Goal: Information Seeking & Learning: Check status

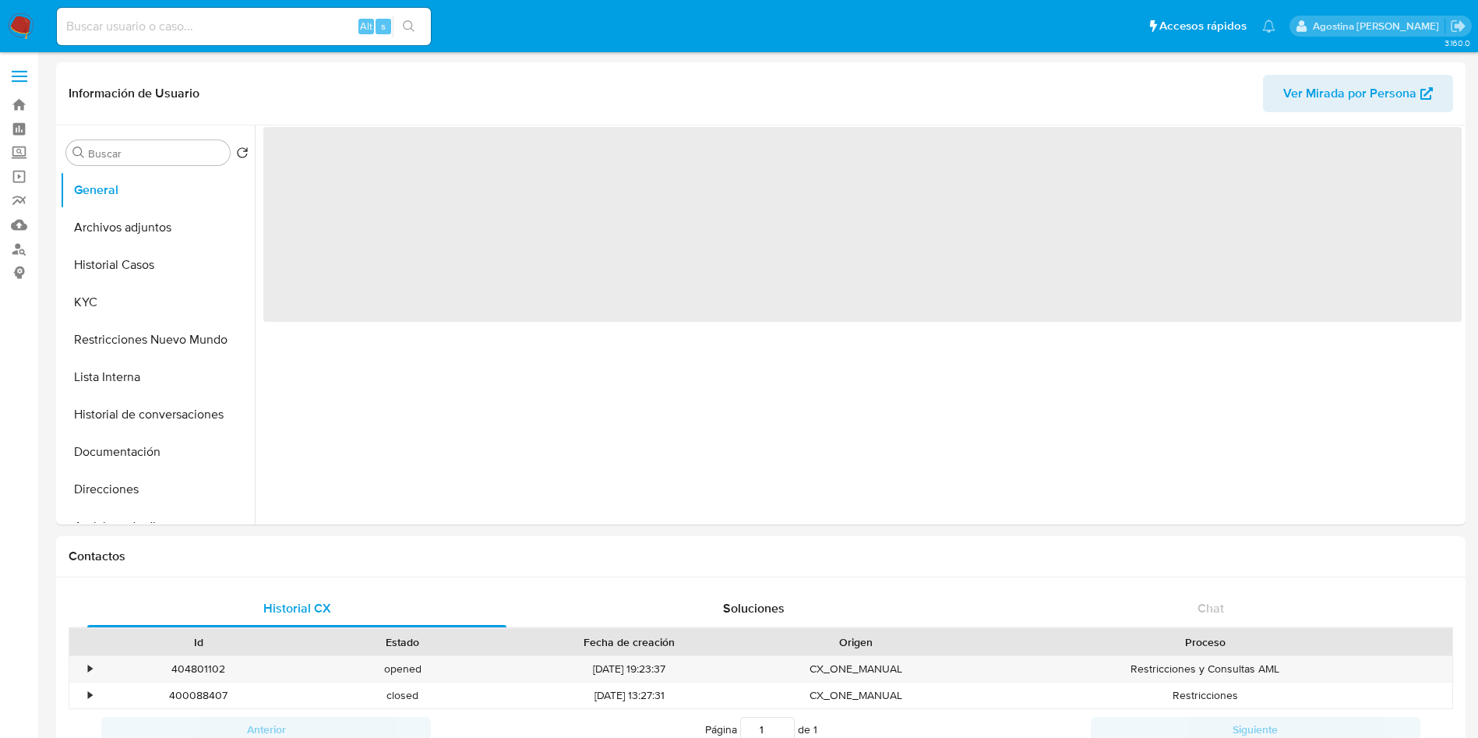
select select "10"
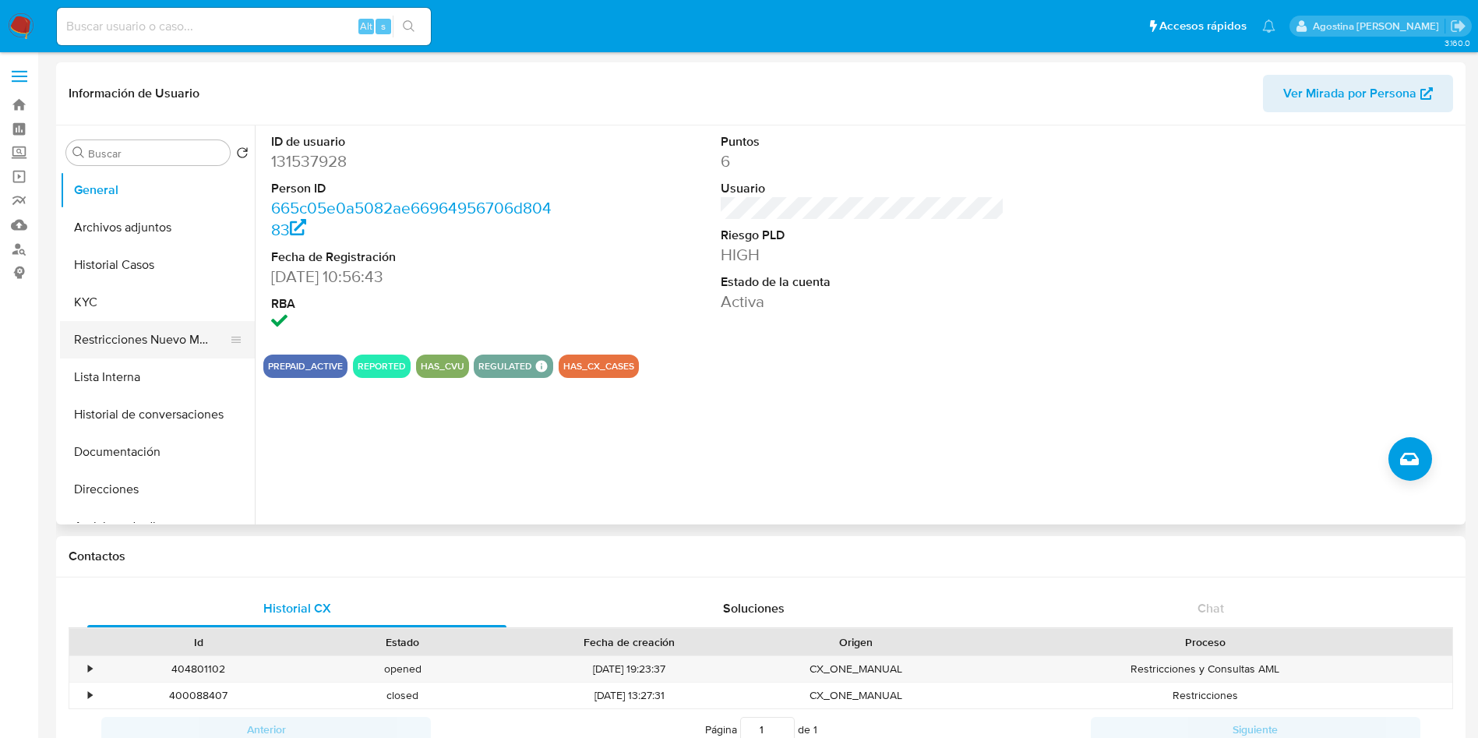
click at [185, 330] on button "Restricciones Nuevo Mundo" at bounding box center [151, 339] width 182 height 37
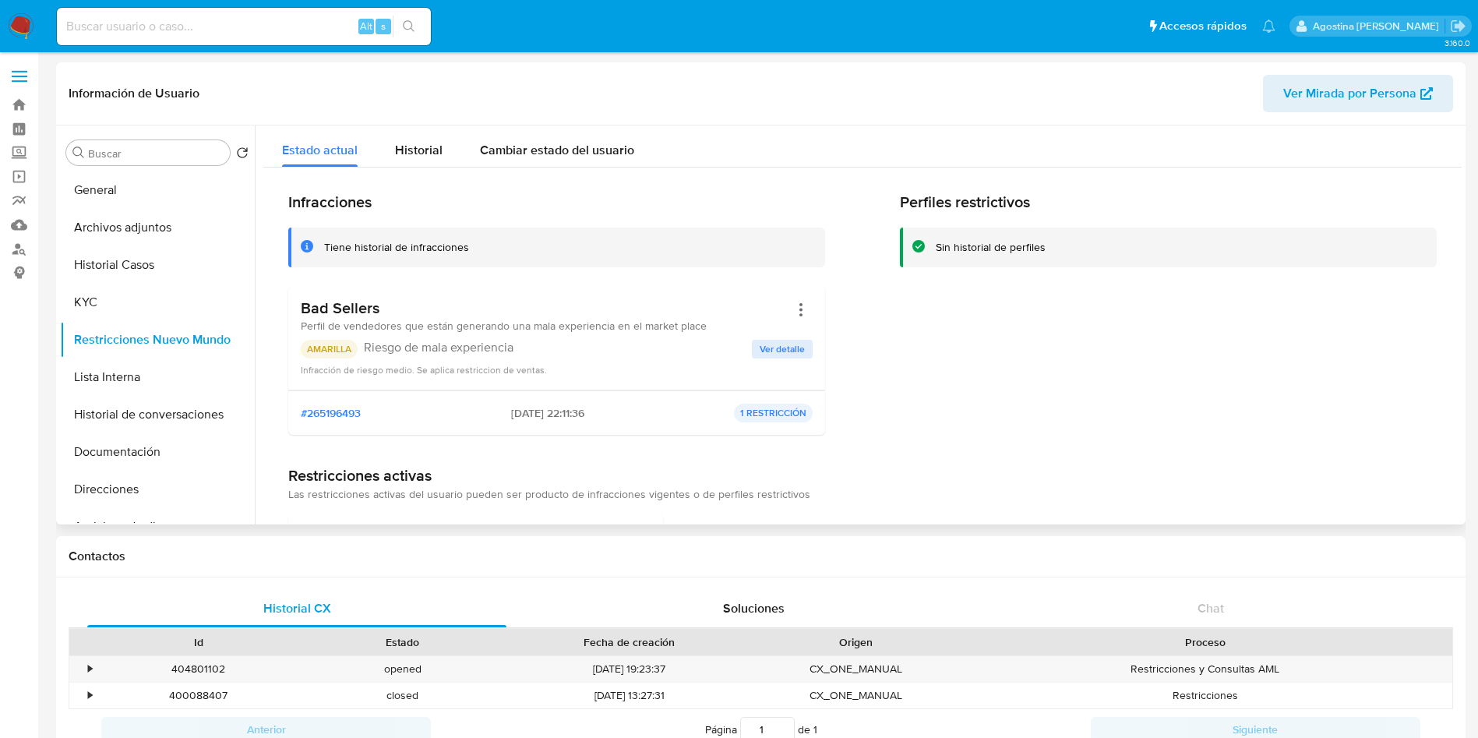
click at [774, 344] on span "Ver detalle" at bounding box center [782, 349] width 45 height 16
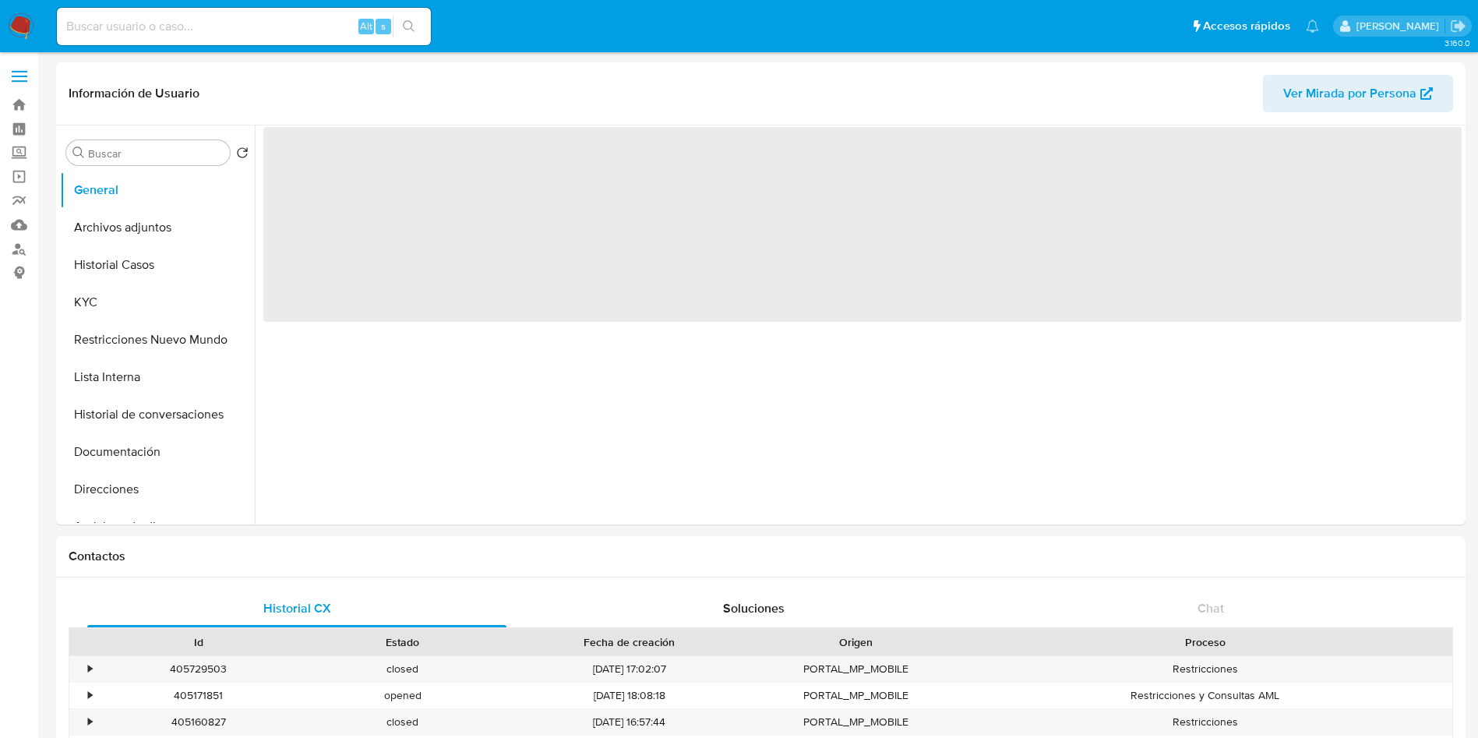
select select "10"
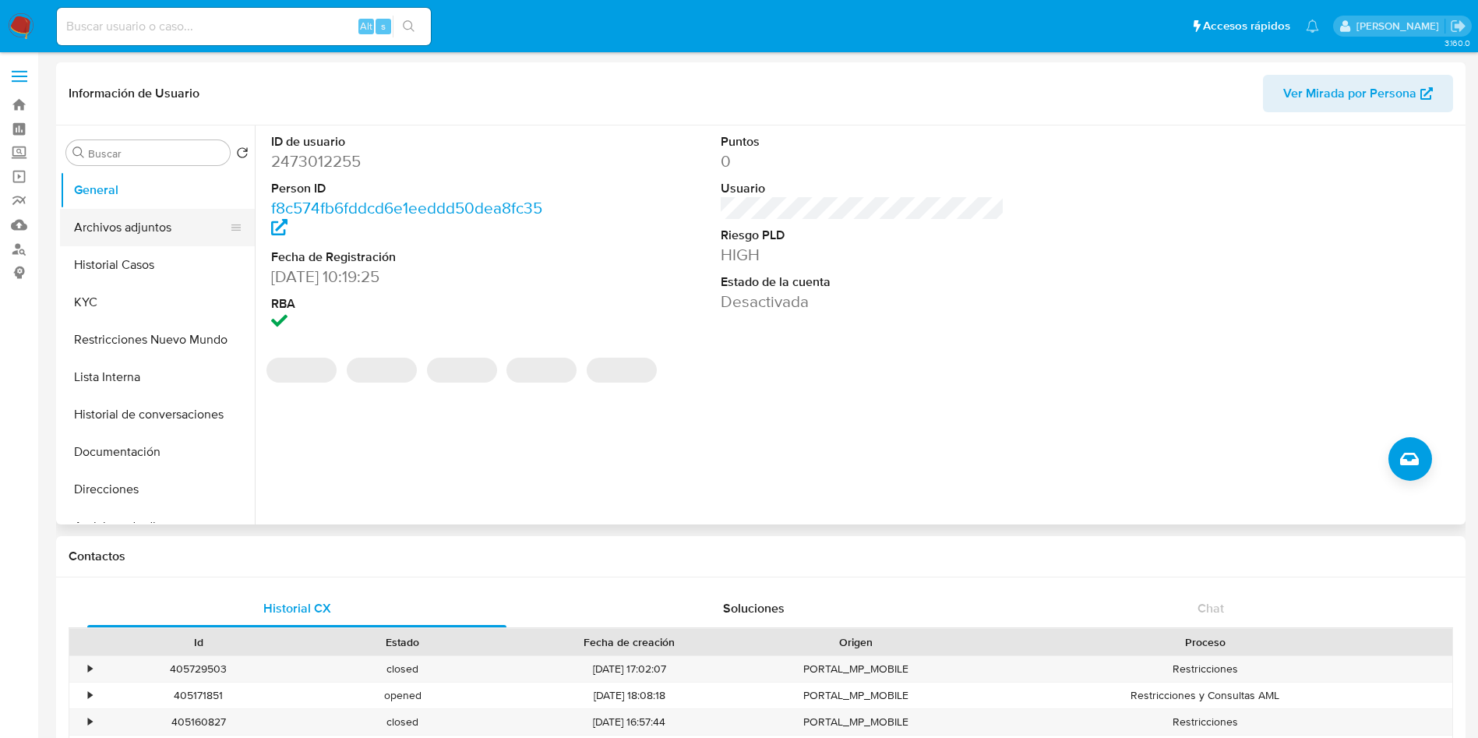
click at [160, 221] on button "Archivos adjuntos" at bounding box center [151, 227] width 182 height 37
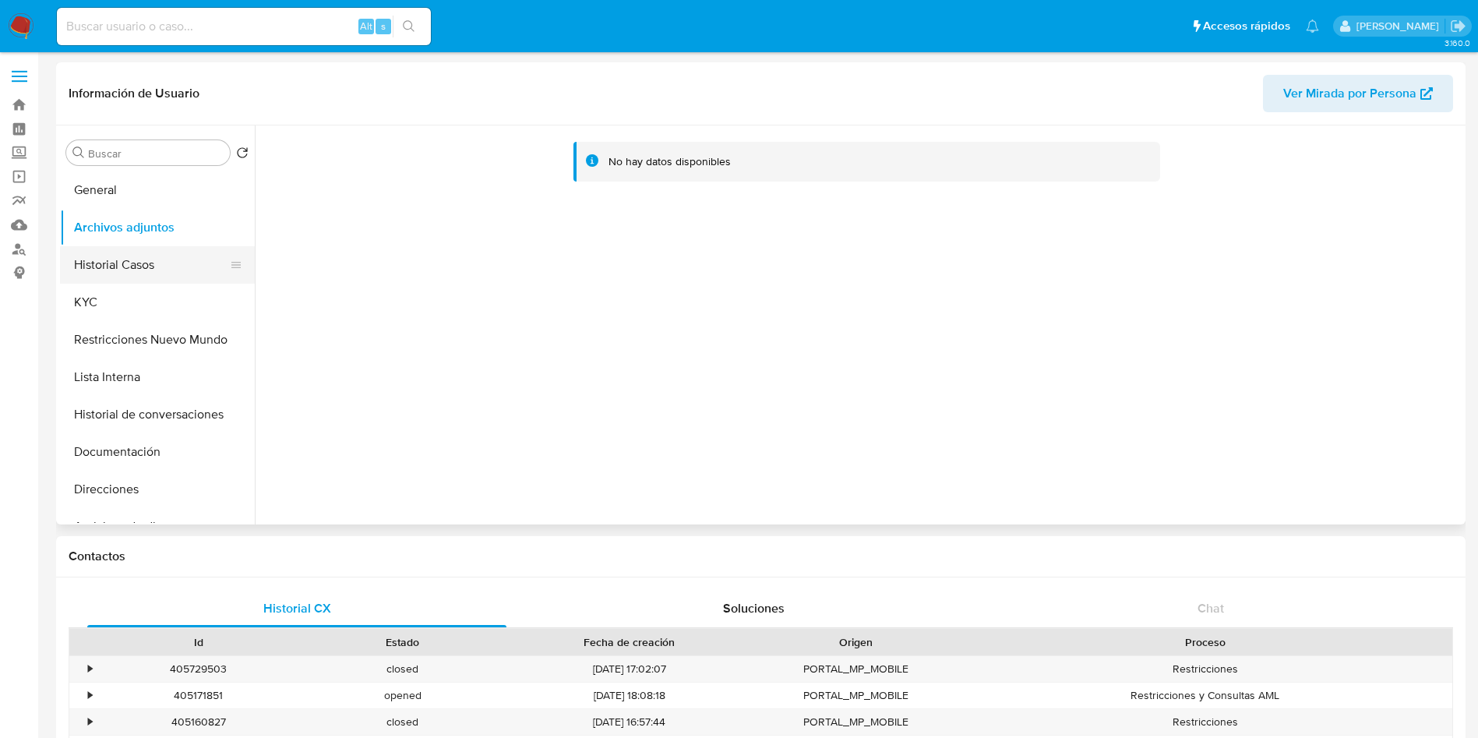
click at [153, 259] on button "Historial Casos" at bounding box center [151, 264] width 182 height 37
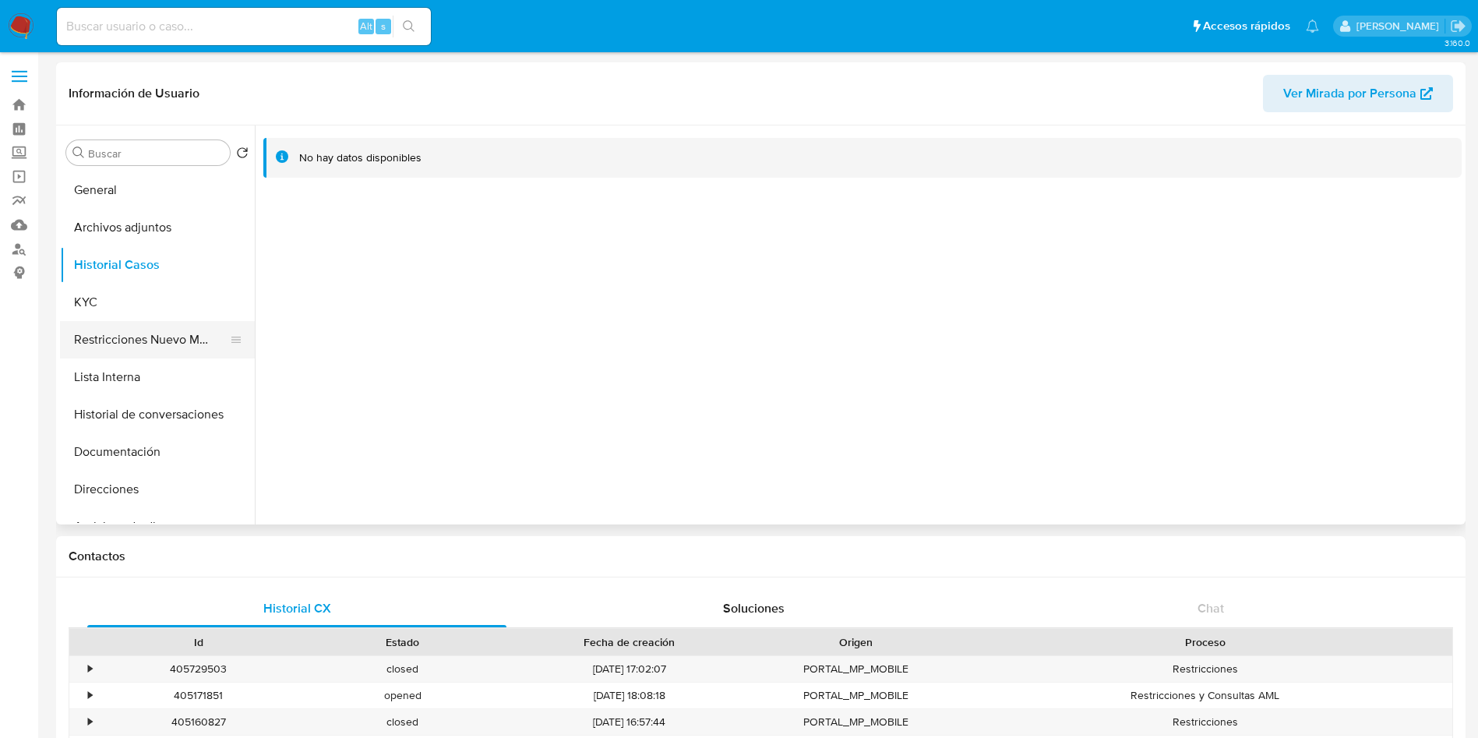
click at [146, 336] on button "Restricciones Nuevo Mundo" at bounding box center [151, 339] width 182 height 37
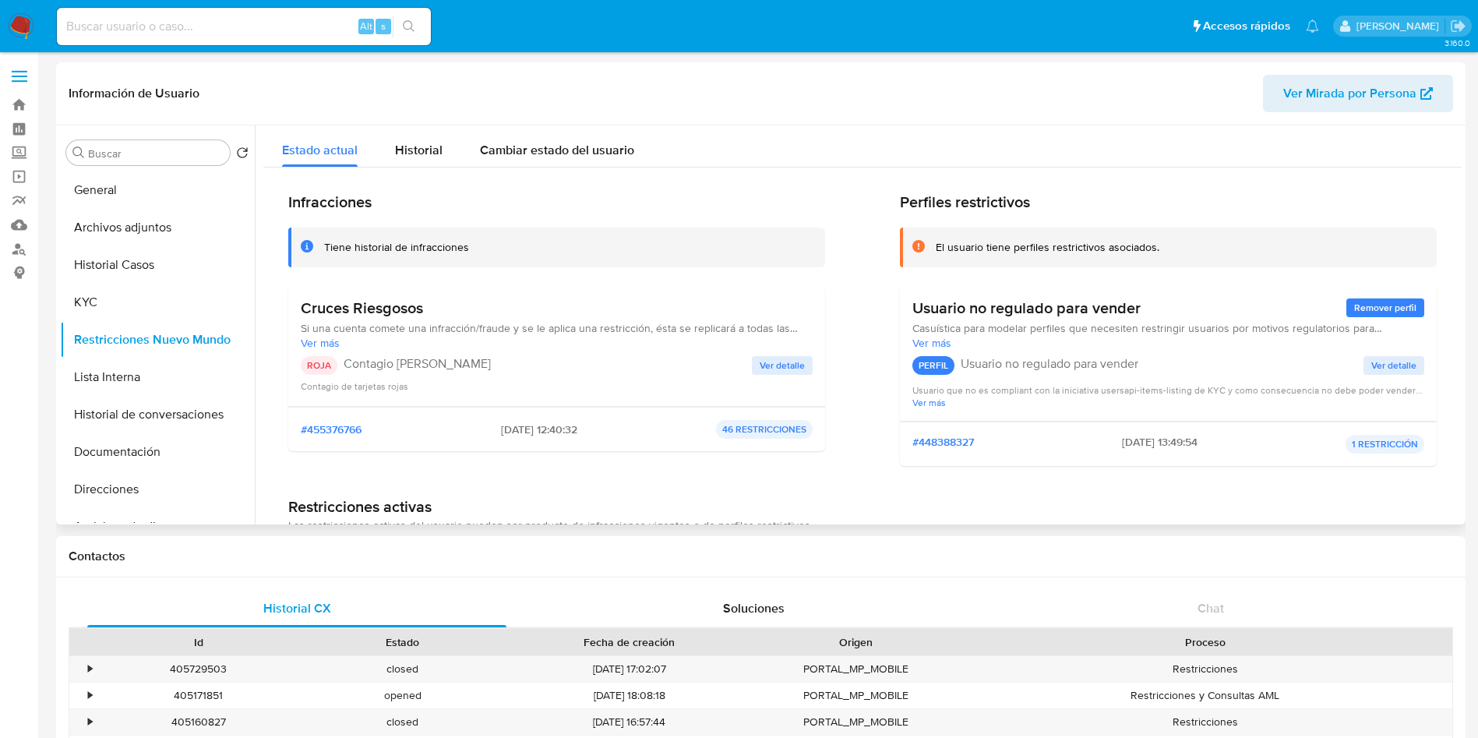
click at [776, 366] on span "Ver detalle" at bounding box center [782, 366] width 45 height 16
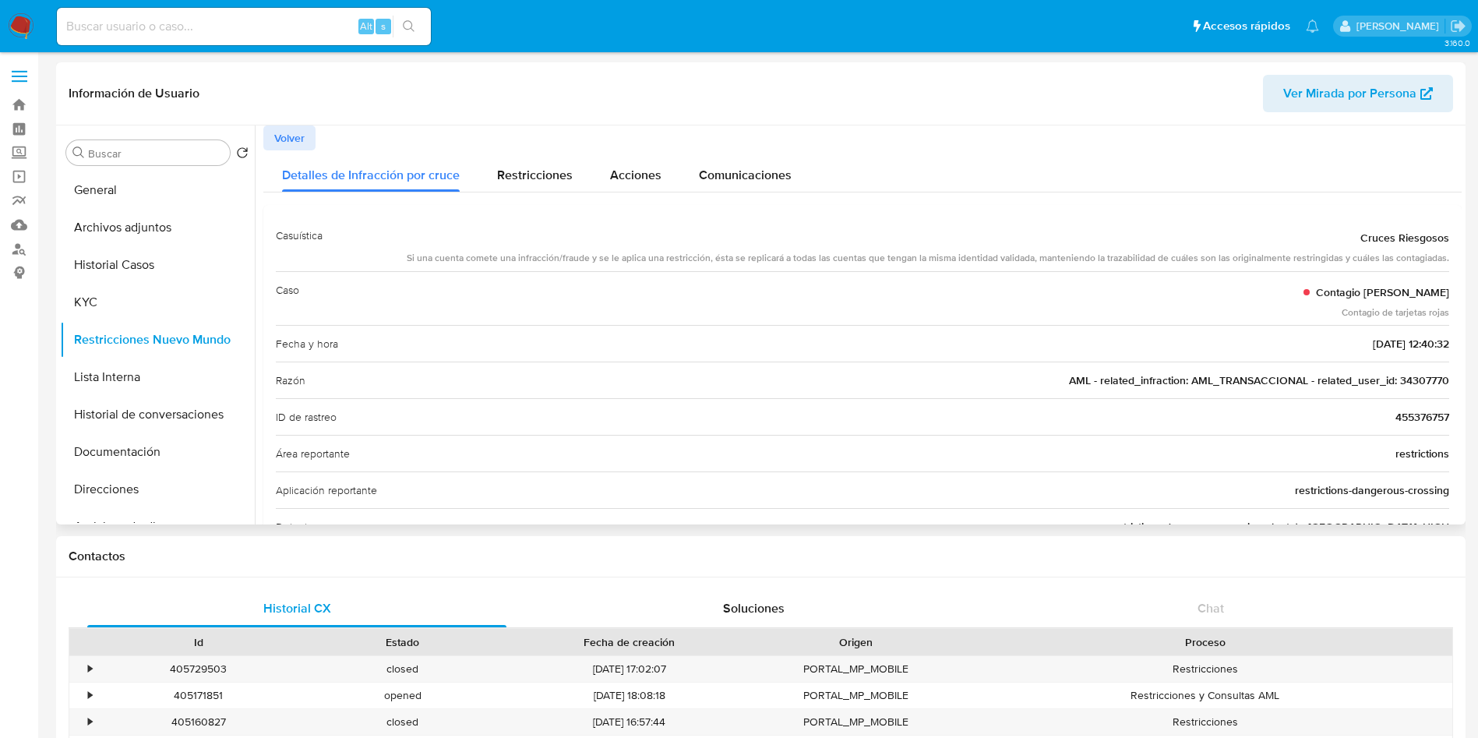
click at [286, 132] on span "Volver" at bounding box center [289, 138] width 30 height 22
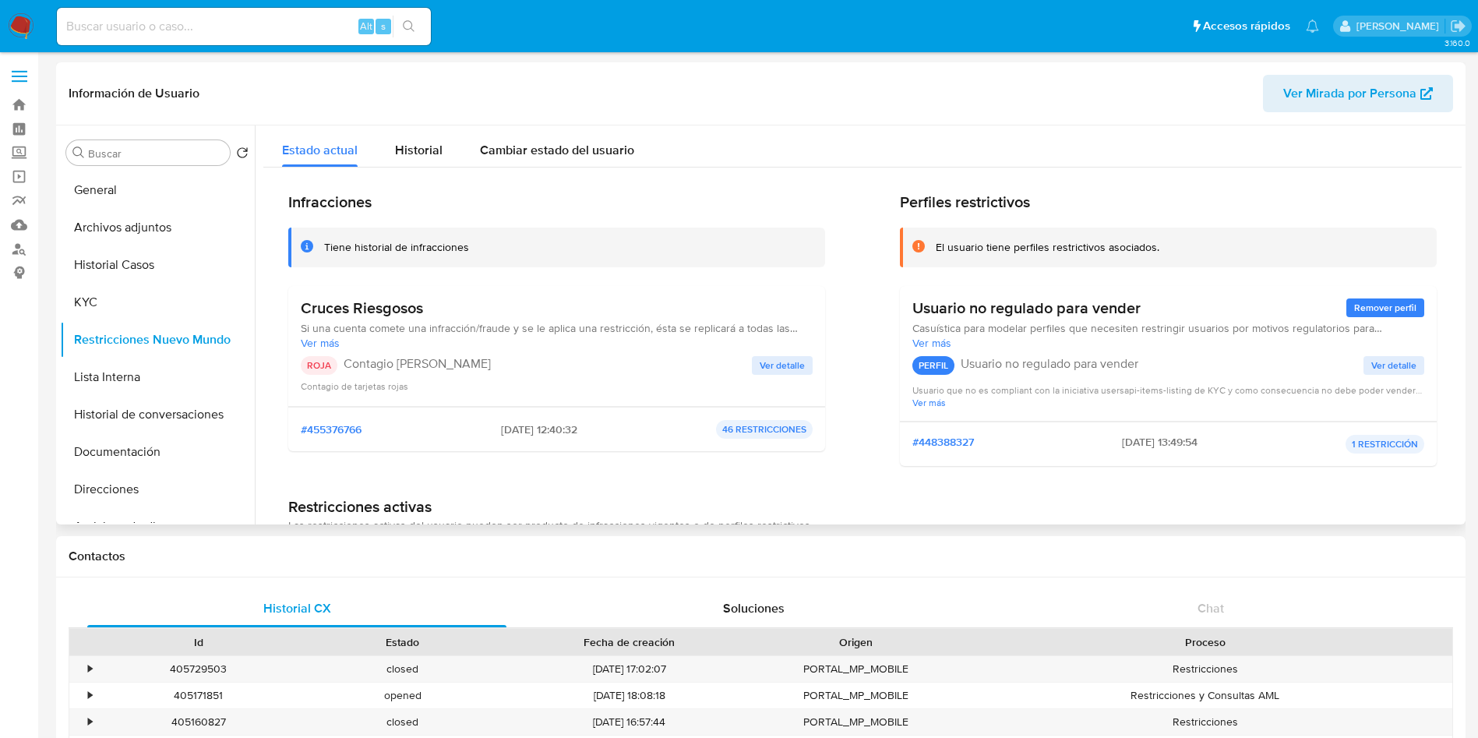
click at [760, 365] on span "Ver detalle" at bounding box center [782, 366] width 45 height 16
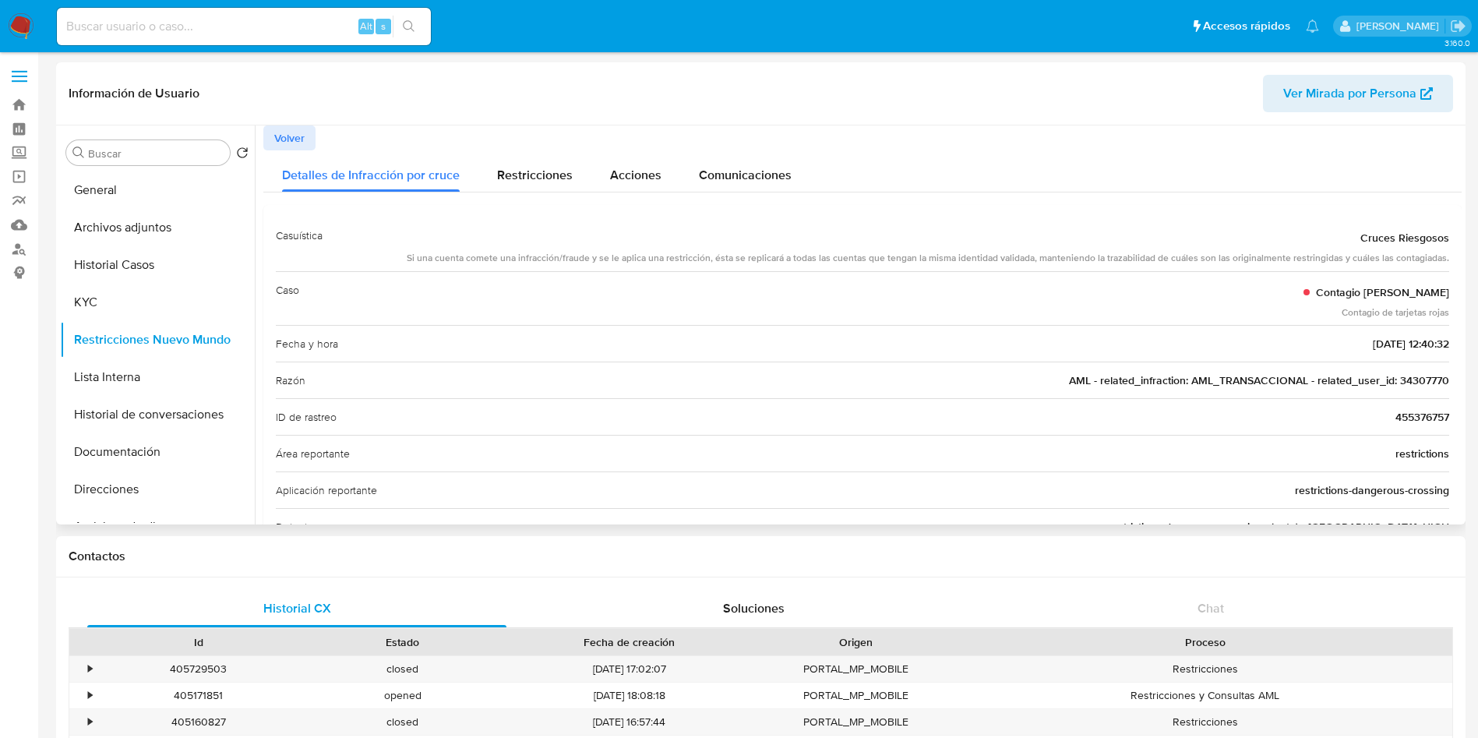
click at [280, 143] on span "Volver" at bounding box center [289, 138] width 30 height 22
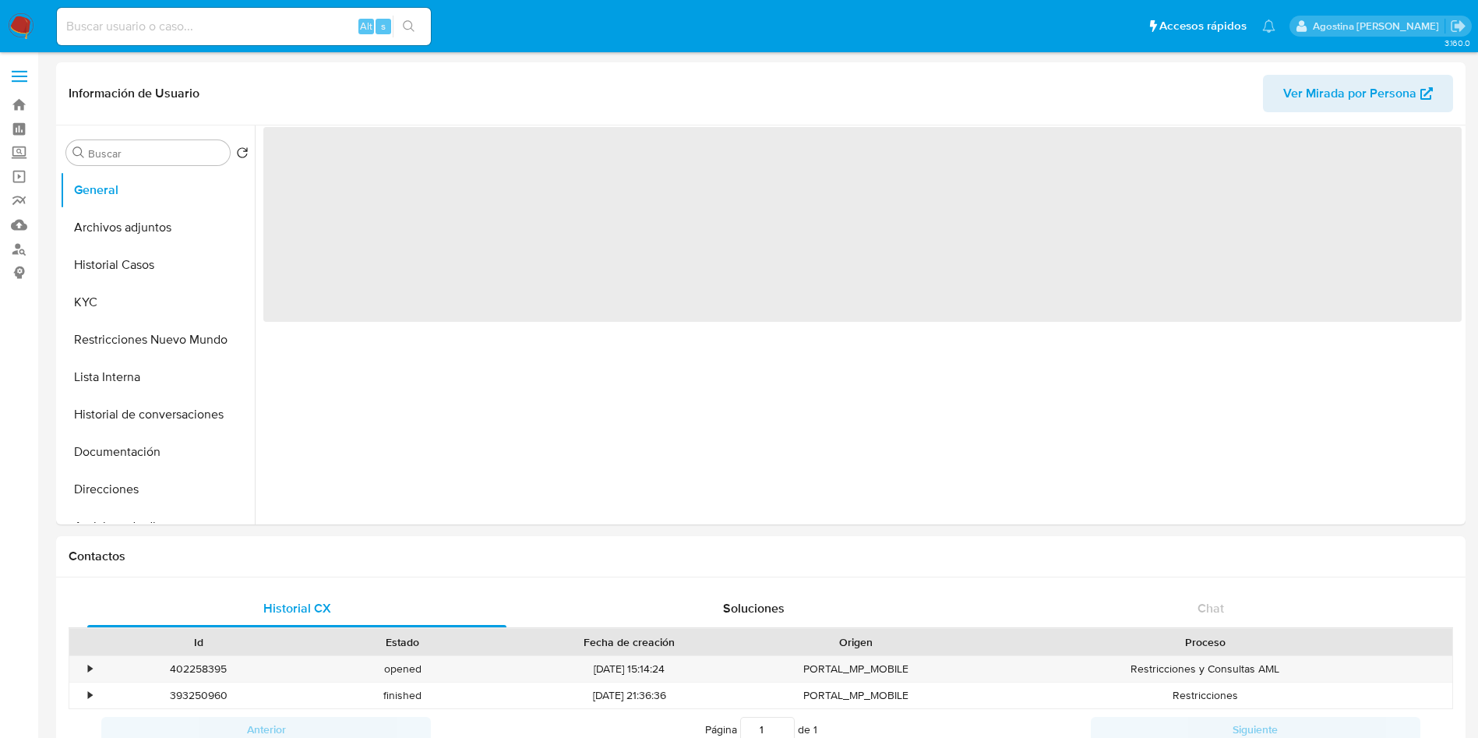
select select "10"
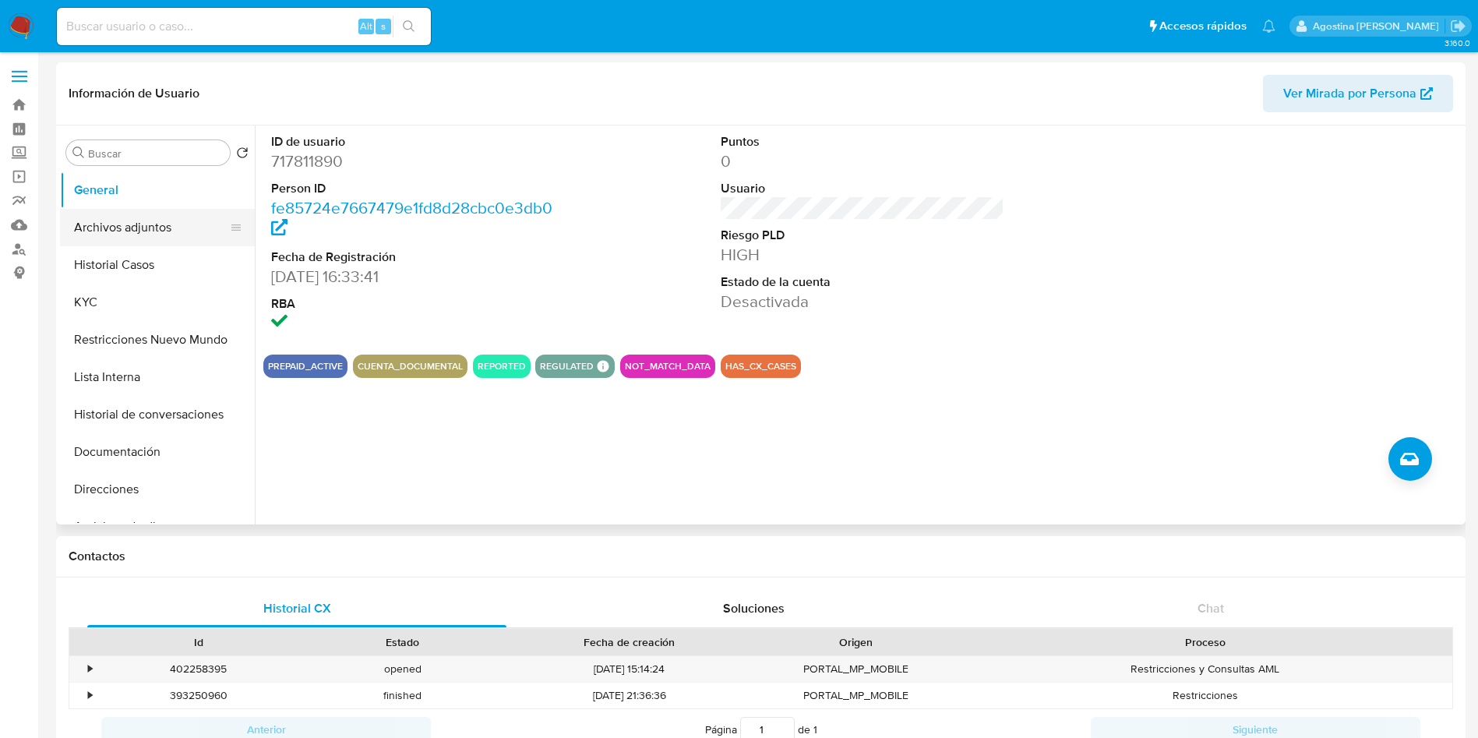
click at [87, 221] on button "Archivos adjuntos" at bounding box center [151, 227] width 182 height 37
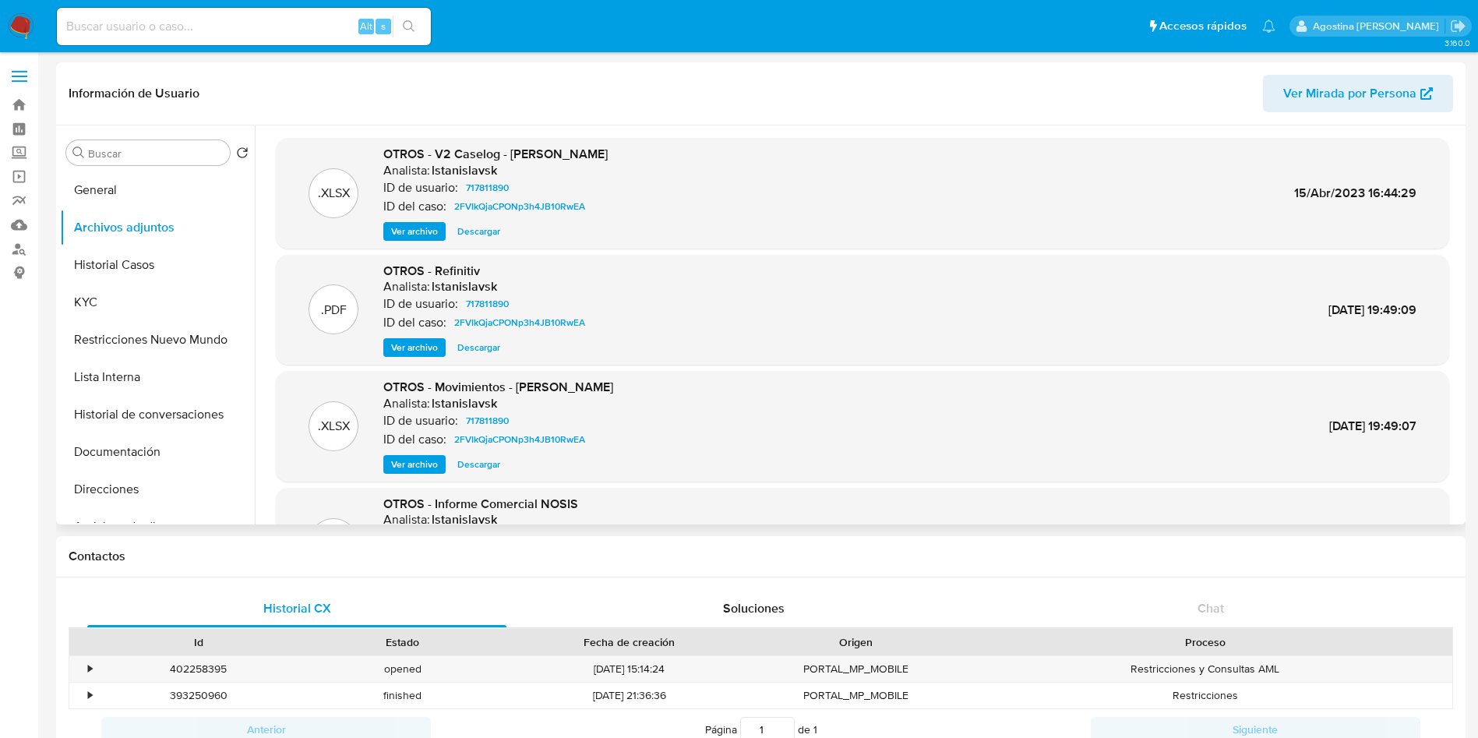
click at [411, 230] on span "Ver archivo" at bounding box center [414, 232] width 47 height 16
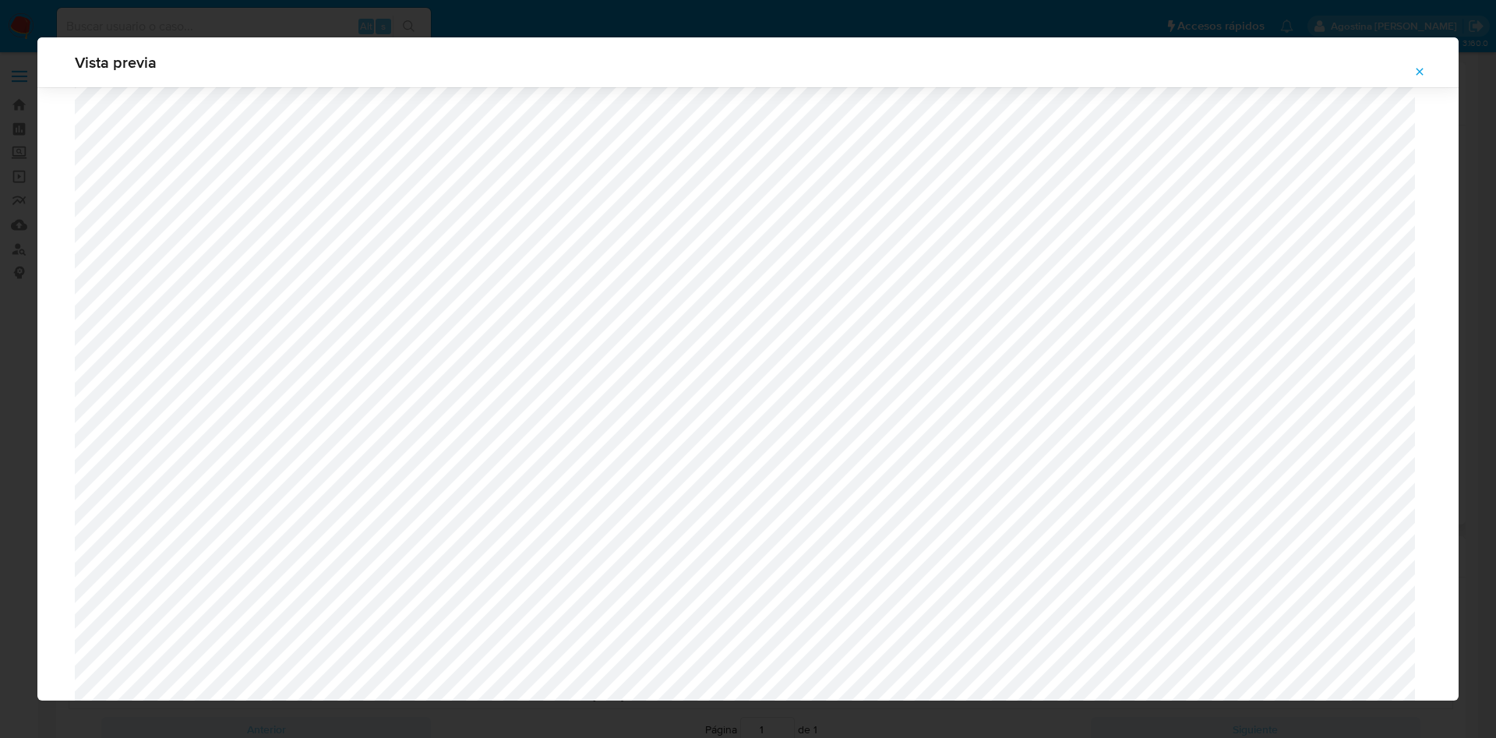
scroll to position [894, 0]
